Goal: Task Accomplishment & Management: Complete application form

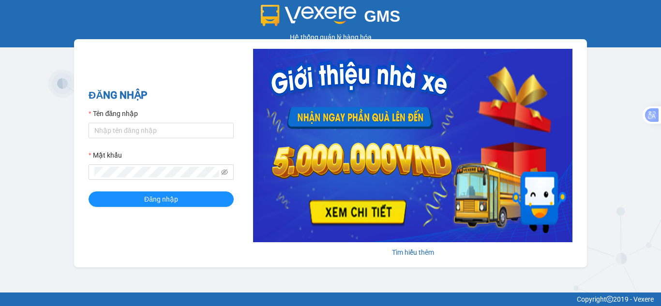
click at [114, 119] on label "Tên đăng nhập" at bounding box center [113, 113] width 49 height 11
click at [114, 123] on input "Tên đăng nhập" at bounding box center [161, 130] width 145 height 15
click at [112, 126] on input "Tên đăng nhập" at bounding box center [161, 130] width 145 height 15
type input "hant.petrobp"
click at [89, 192] on button "Đăng nhập" at bounding box center [161, 199] width 145 height 15
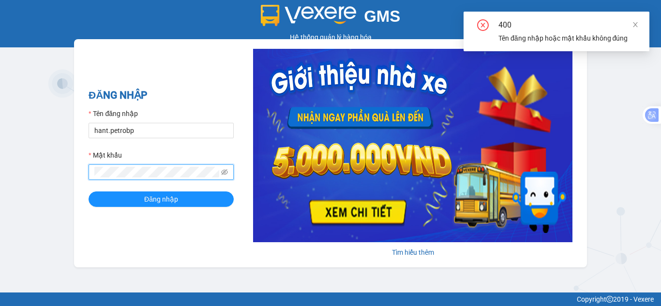
click at [57, 181] on div "GMS Hệ thống quản lý hàng hóa ĐĂNG NHẬP Tên đăng nhập hant.petrobp Mật khẩu Đăn…" at bounding box center [330, 146] width 661 height 293
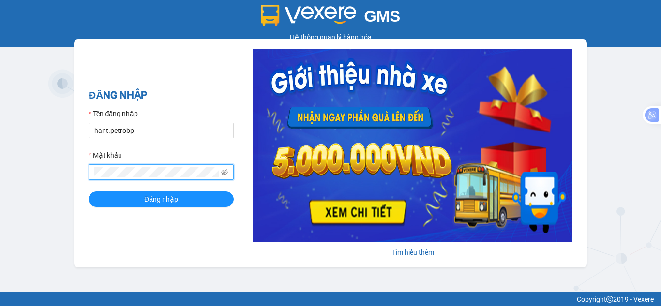
click at [89, 192] on button "Đăng nhập" at bounding box center [161, 199] width 145 height 15
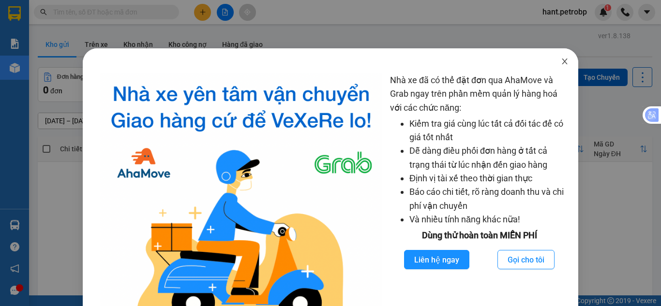
click at [561, 58] on icon "close" at bounding box center [565, 62] width 8 height 8
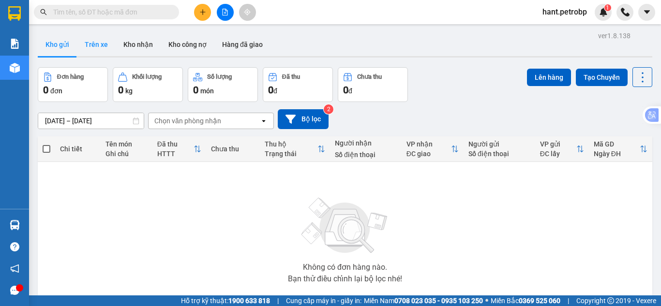
click at [95, 50] on button "Trên xe" at bounding box center [96, 44] width 39 height 23
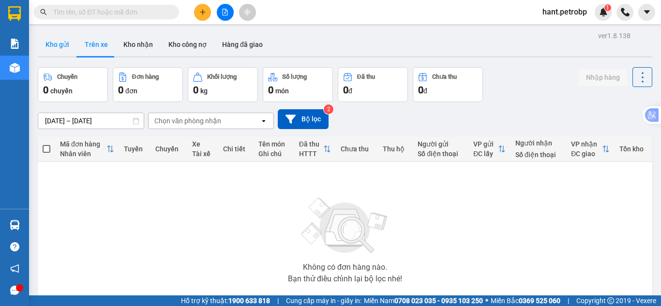
click at [54, 43] on button "Kho gửi" at bounding box center [57, 44] width 39 height 23
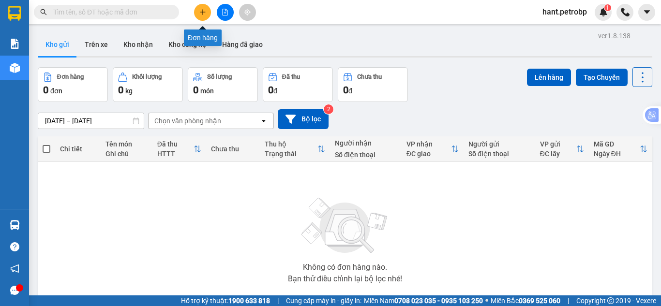
click at [197, 14] on button at bounding box center [202, 12] width 17 height 17
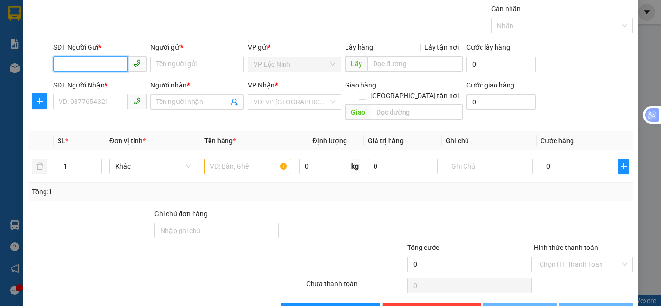
scroll to position [52, 0]
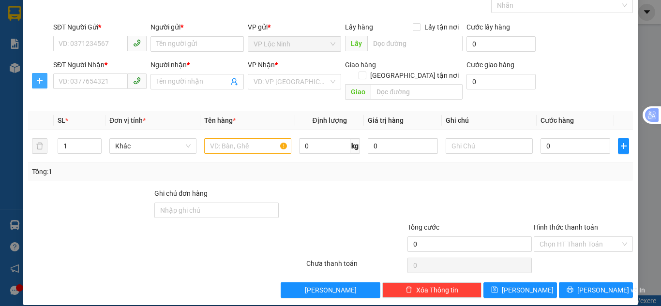
click at [41, 80] on icon "plus" at bounding box center [40, 81] width 8 height 8
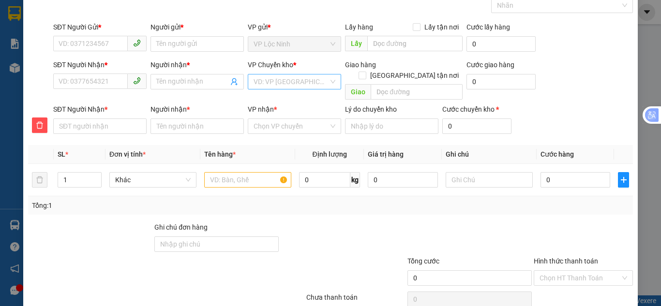
click at [295, 84] on input "search" at bounding box center [291, 82] width 75 height 15
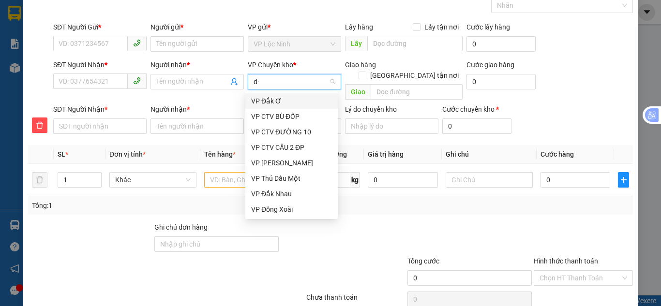
type input "d"
type input "đ"
drag, startPoint x: 272, startPoint y: 206, endPoint x: 265, endPoint y: 196, distance: 11.7
click at [272, 205] on div "VP Đồng Xoài" at bounding box center [291, 209] width 81 height 11
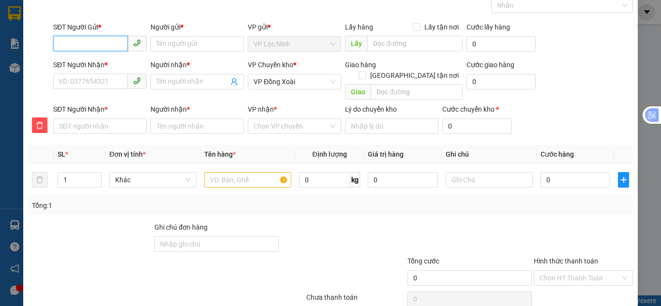
click at [108, 39] on input "SĐT Người Gửi *" at bounding box center [90, 43] width 75 height 15
type input "0399849925"
click at [98, 63] on div "0399849925 - CÔ HÒA" at bounding box center [99, 63] width 81 height 11
type input "CÔ HÒA"
type input "60.000"
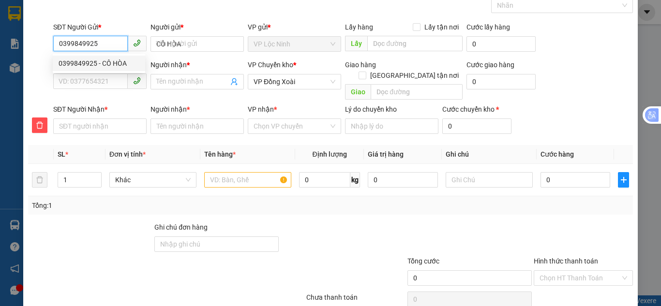
type input "60.000"
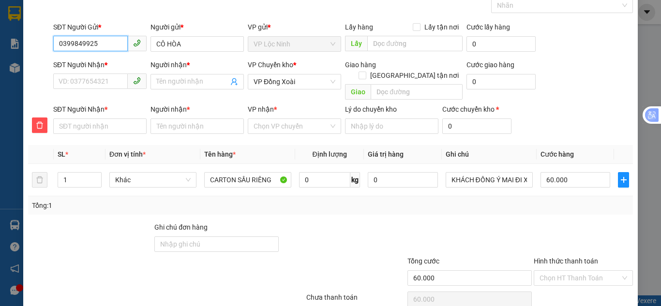
drag, startPoint x: 103, startPoint y: 48, endPoint x: 14, endPoint y: 55, distance: 89.3
click at [14, 55] on div "TẠO ĐƠN HÀNG Yêu cầu xuất hóa đơn điện tử Transit Pickup Surcharge Ids Transit …" at bounding box center [330, 153] width 661 height 306
type input "0399849925"
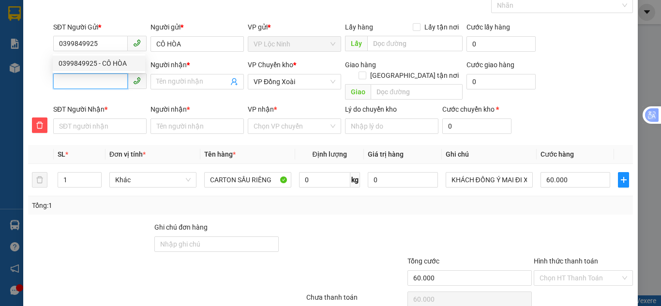
click at [78, 79] on input "SĐT Người Nhận *" at bounding box center [90, 81] width 75 height 15
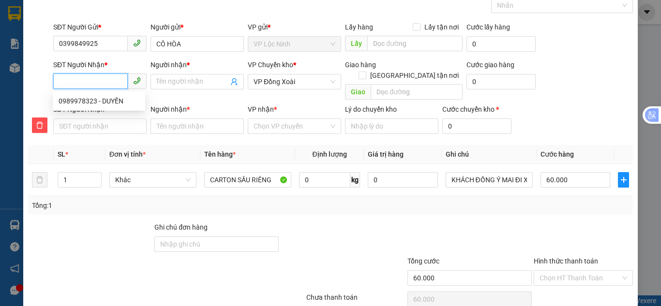
paste input "0399849925"
type input "0399849925"
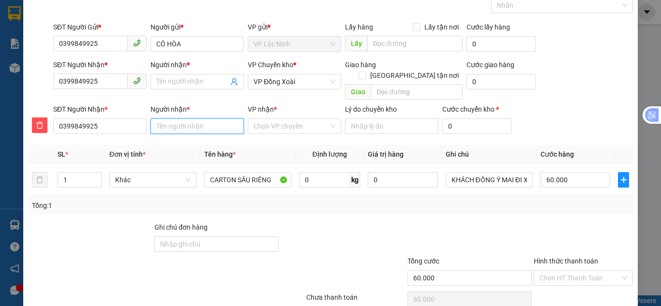
click at [164, 119] on input "Người nhận *" at bounding box center [196, 126] width 93 height 15
drag, startPoint x: 100, startPoint y: 81, endPoint x: 19, endPoint y: 77, distance: 80.9
click at [19, 77] on div "TẠO ĐƠN HÀNG Yêu cầu xuất hóa đơn điện tử Transit Pickup Surcharge Ids Transit …" at bounding box center [330, 153] width 661 height 306
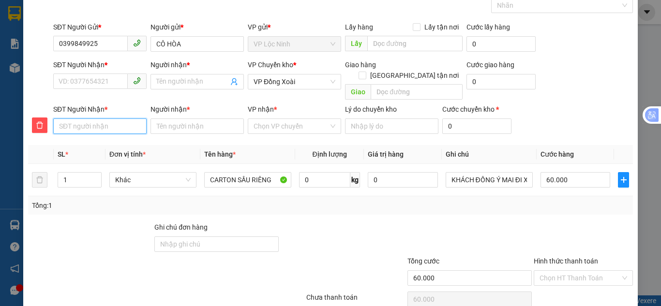
click at [76, 119] on input "SĐT Người Nhận *" at bounding box center [99, 126] width 93 height 15
click at [79, 81] on input "SĐT Người Nhận *" at bounding box center [90, 81] width 75 height 15
type input "0"
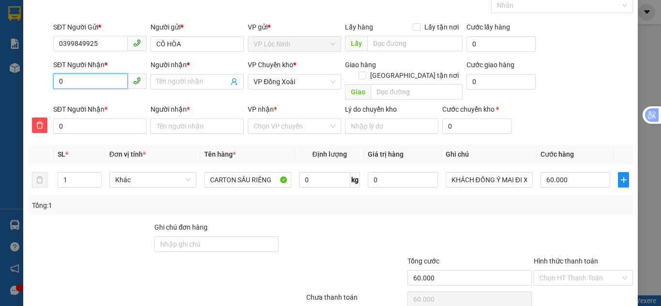
type input "09"
type input "098"
type input "0989"
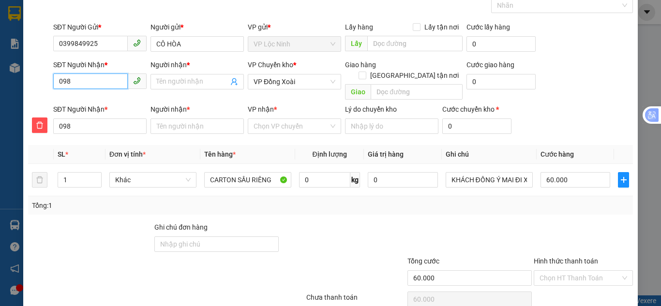
type input "0989"
type input "09899"
type input "098997"
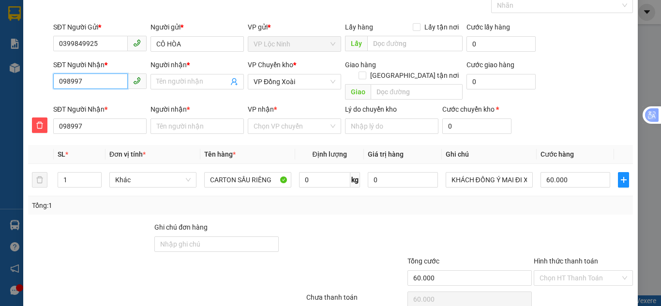
type input "0989978"
type input "09899783"
type input "098997832"
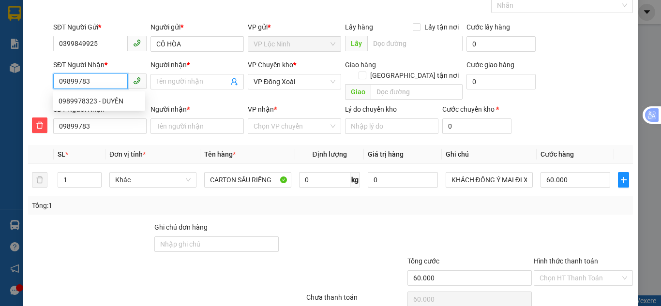
type input "098997832"
type input "0989978323"
click at [90, 105] on div "0989978323 - DUYẾN" at bounding box center [99, 101] width 81 height 11
type input "DUYẾN"
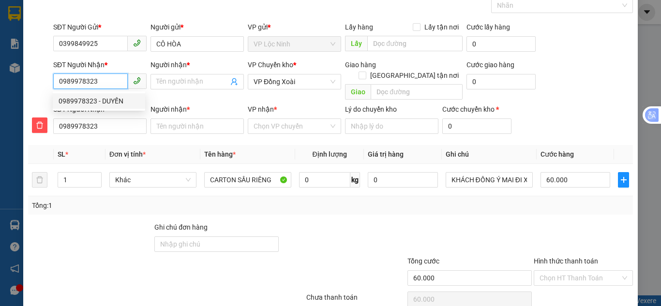
type input "DUYẾN"
type input "80.000"
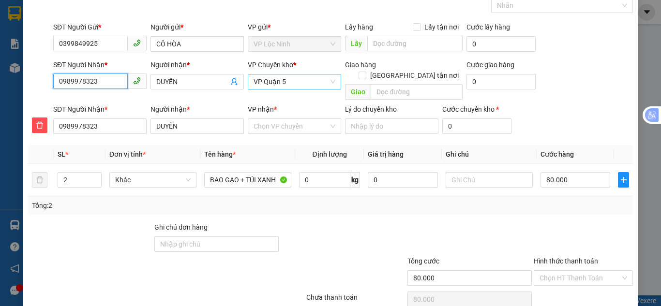
click at [301, 78] on span "VP Quận 5" at bounding box center [295, 82] width 82 height 15
type input "0989978323"
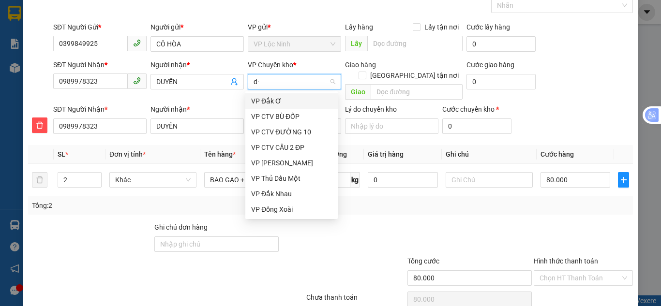
type input "d"
type input "đ"
click at [275, 212] on div "VP Đồng Xoài" at bounding box center [291, 209] width 81 height 11
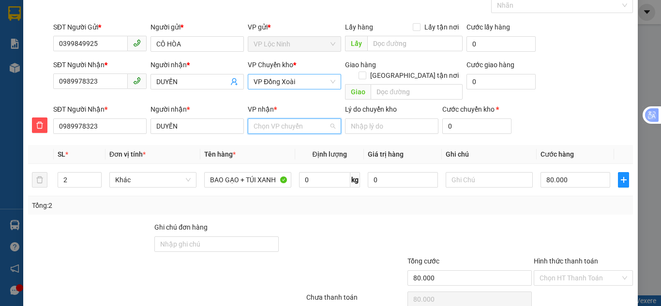
click at [269, 119] on input "VP nhận *" at bounding box center [291, 126] width 75 height 15
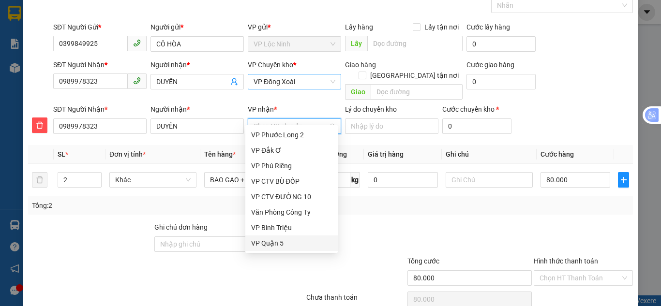
click at [280, 242] on div "VP Quận 5" at bounding box center [291, 243] width 81 height 11
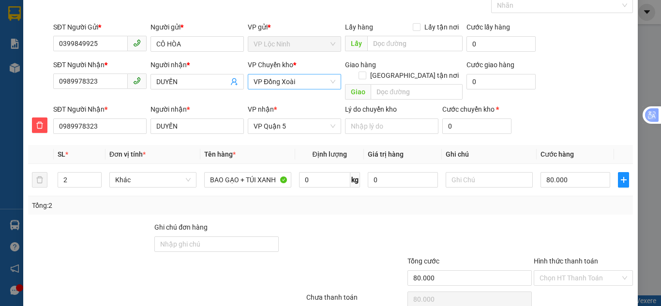
click at [169, 131] on div "Transit Pickup Surcharge Ids Transit Deliver Surcharge Ids Transit Deliver Surc…" at bounding box center [330, 157] width 605 height 349
drag, startPoint x: 207, startPoint y: 172, endPoint x: 301, endPoint y: 181, distance: 94.8
click at [301, 181] on tr "2 Khác BAO GẠO + TÚI XANH 0 kg 0 80.000" at bounding box center [330, 180] width 605 height 32
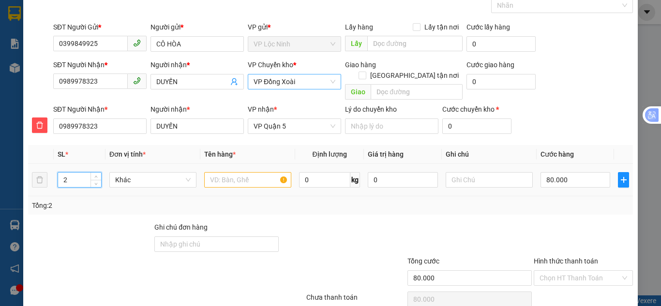
drag, startPoint x: 78, startPoint y: 172, endPoint x: 0, endPoint y: 182, distance: 78.5
click at [0, 182] on div "TẠO ĐƠN HÀNG Yêu cầu xuất hóa đơn điện tử Transit Pickup Surcharge Ids Transit …" at bounding box center [330, 153] width 661 height 306
type input "1"
click at [234, 172] on input "text" at bounding box center [247, 179] width 87 height 15
type input "0"
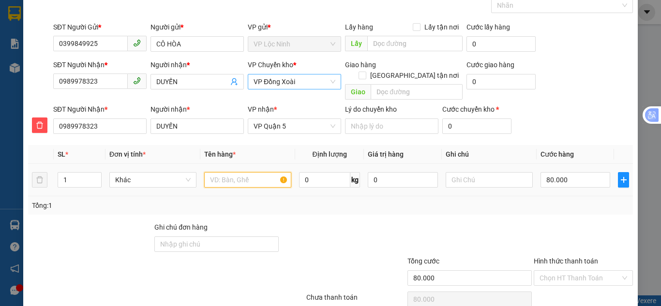
type input "0"
type input "t"
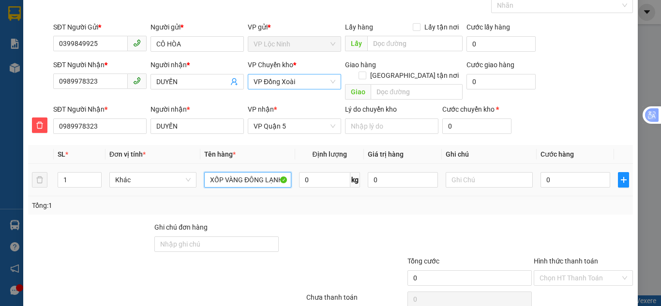
scroll to position [0, 0]
type input "XỐP VÀNG ĐÔNG LẠNH"
click at [80, 227] on div at bounding box center [90, 239] width 126 height 34
click at [579, 172] on input "0" at bounding box center [575, 179] width 70 height 15
type input "8"
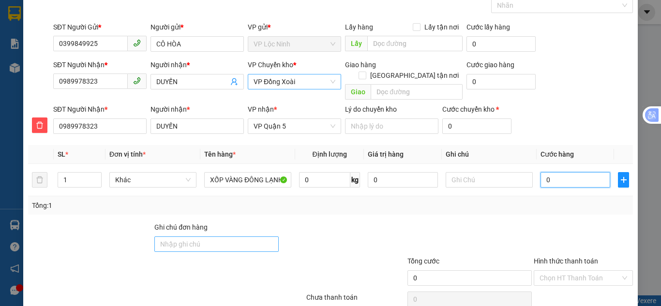
type input "8"
type input "80"
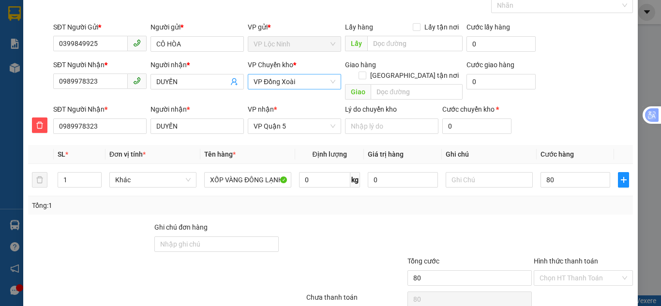
type input "80.000"
click at [598, 74] on div "SĐT Người Nhận * 0989978323 Người nhận * DUYẾN VP Chuyển kho * VP Đồng Xoài Gia…" at bounding box center [342, 82] width 583 height 45
click at [581, 172] on input "80.000" at bounding box center [575, 179] width 70 height 15
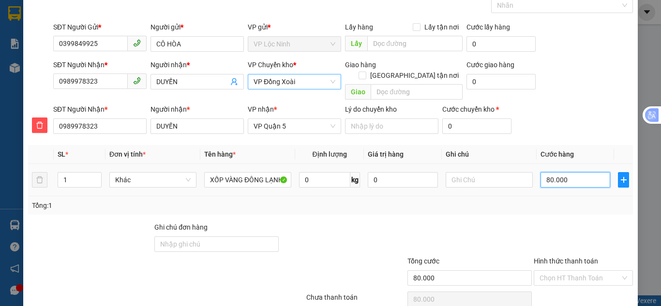
type input "9"
type input "90"
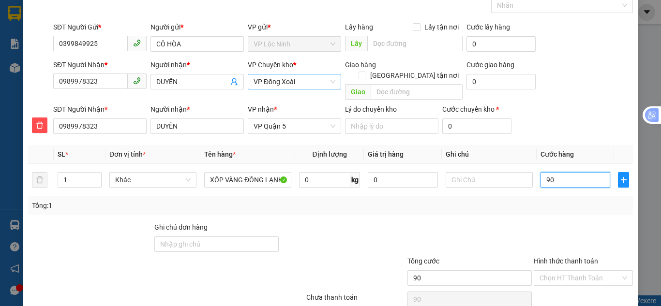
type input "90"
type input "90.000"
click at [579, 86] on div "SĐT Người Nhận * 0989978323 Người nhận * DUYẾN VP Chuyển kho * VP Đồng Xoài Gia…" at bounding box center [342, 82] width 583 height 45
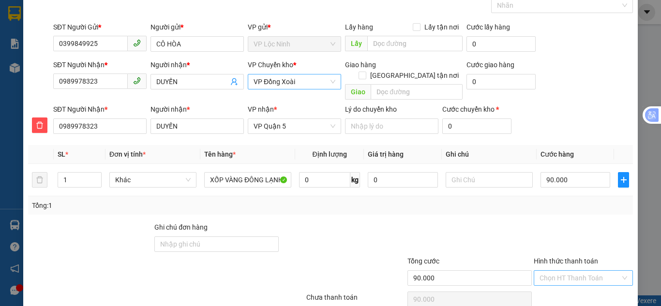
click at [580, 271] on input "Hình thức thanh toán" at bounding box center [579, 278] width 81 height 15
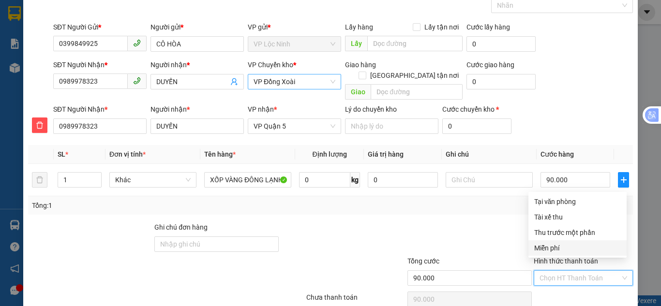
click at [485, 227] on div at bounding box center [469, 239] width 126 height 34
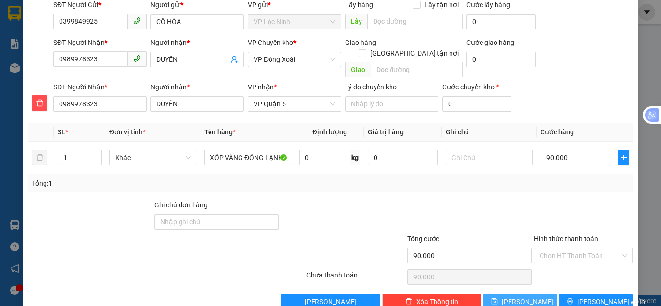
scroll to position [86, 0]
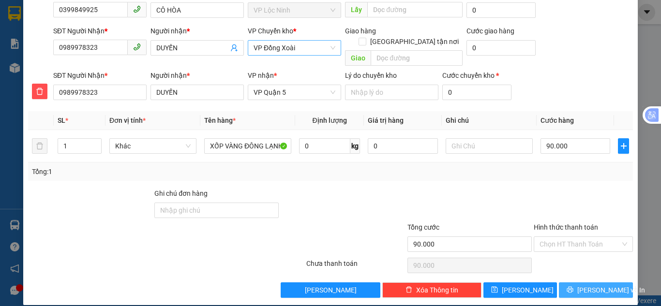
click at [578, 283] on button "[PERSON_NAME] và In" at bounding box center [596, 290] width 74 height 15
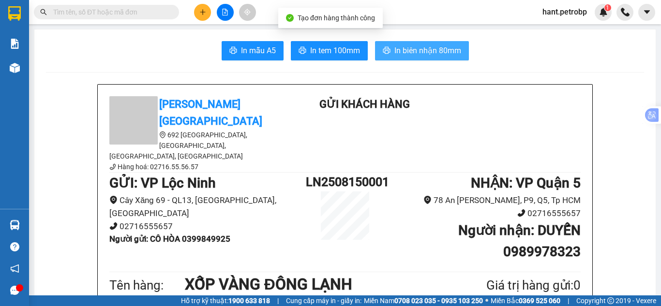
click at [421, 47] on span "In biên nhận 80mm" at bounding box center [427, 51] width 67 height 12
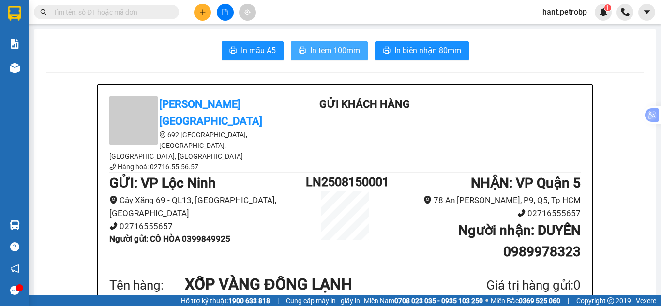
click at [304, 52] on button "In tem 100mm" at bounding box center [329, 50] width 77 height 19
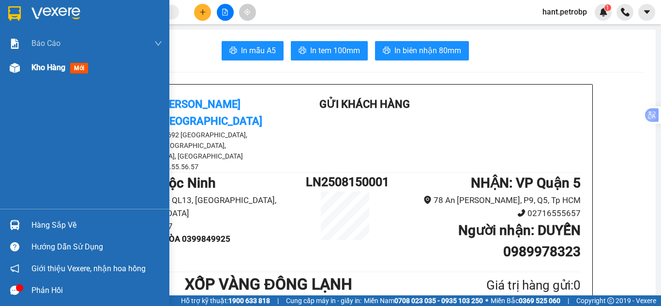
click at [22, 69] on div at bounding box center [14, 68] width 17 height 17
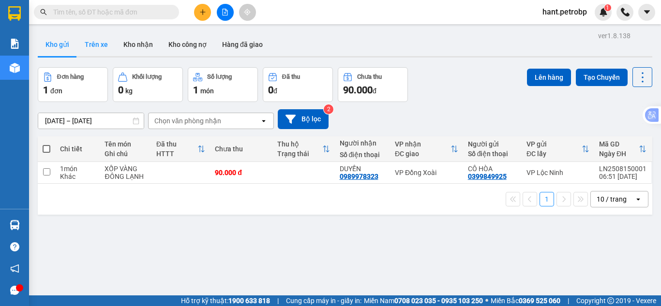
click at [99, 50] on button "Trên xe" at bounding box center [96, 44] width 39 height 23
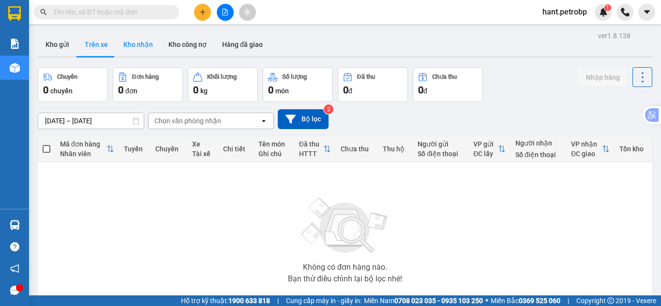
click at [143, 49] on button "Kho nhận" at bounding box center [138, 44] width 45 height 23
type input "[DATE] – [DATE]"
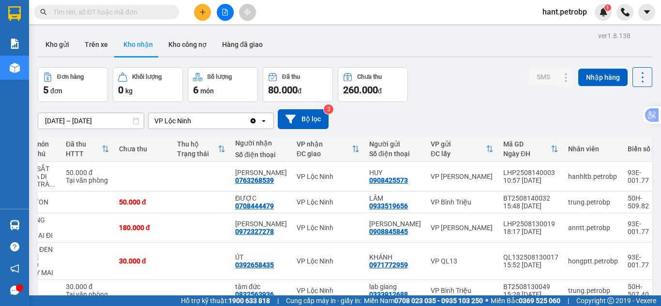
click at [202, 13] on icon "plus" at bounding box center [202, 12] width 7 height 7
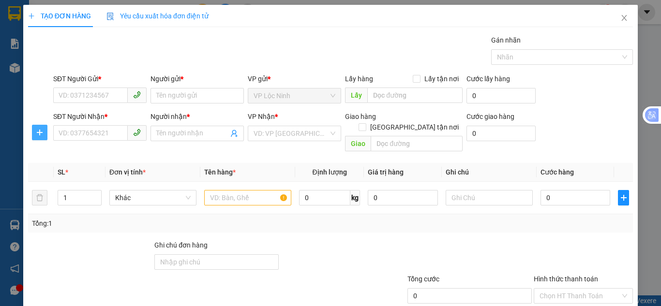
click at [40, 129] on icon "plus" at bounding box center [40, 133] width 8 height 8
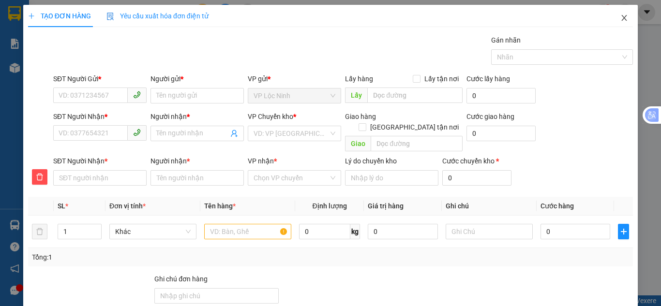
click at [620, 22] on icon "close" at bounding box center [624, 18] width 8 height 8
